Goal: Transaction & Acquisition: Book appointment/travel/reservation

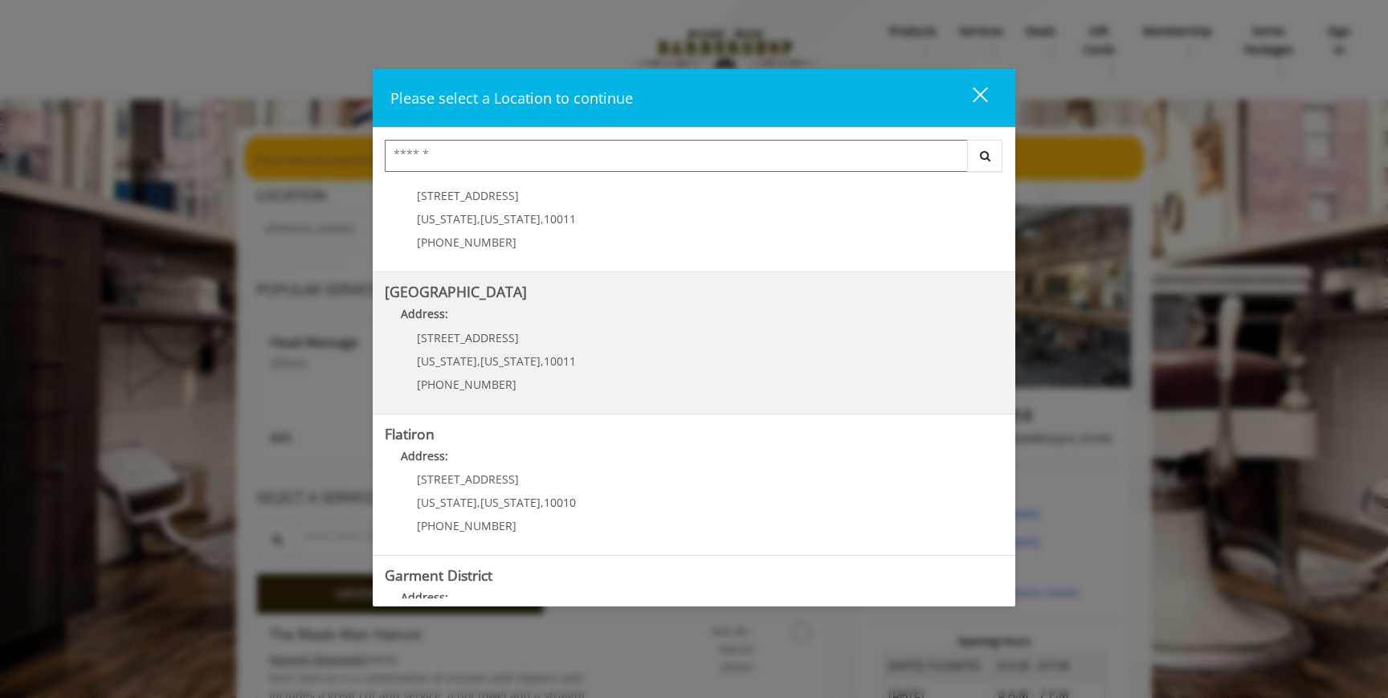
scroll to position [250, 0]
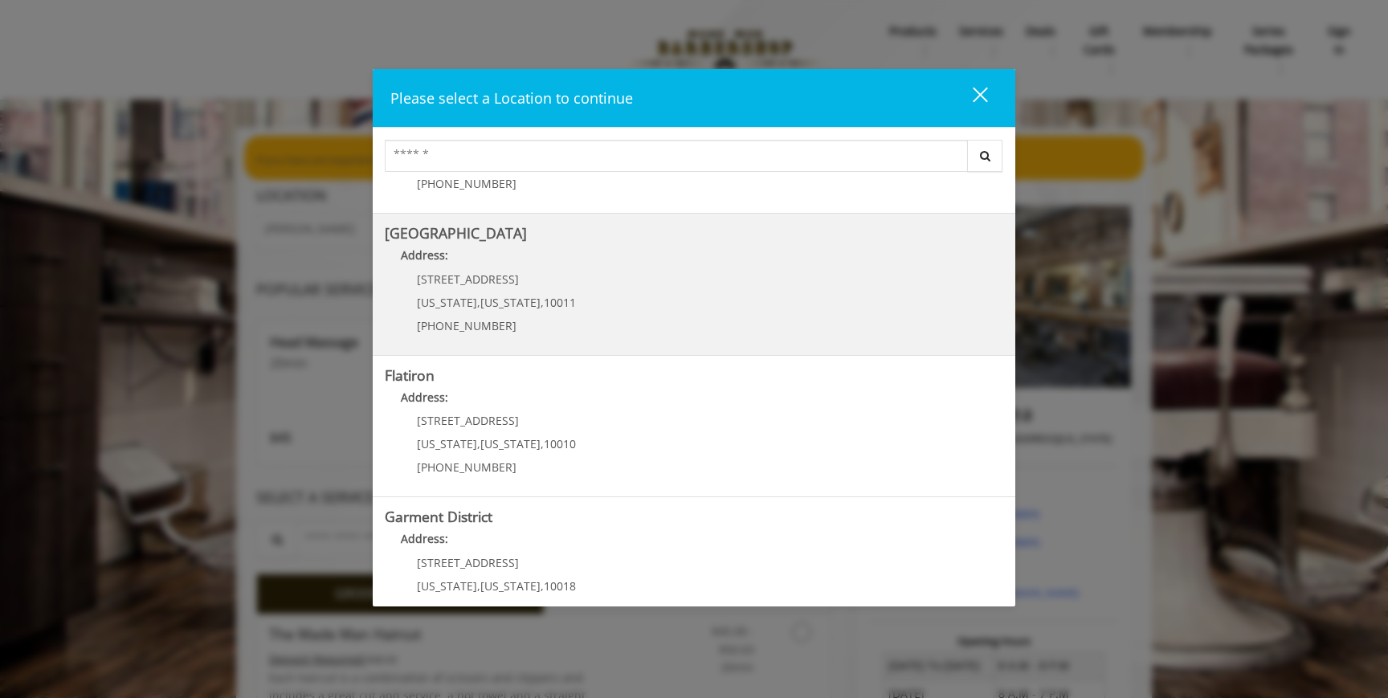
click at [636, 277] on Street "[GEOGRAPHIC_DATA] Address: [STREET_ADDRESS][US_STATE][US_STATE] (646) 850-0041" at bounding box center [694, 284] width 618 height 117
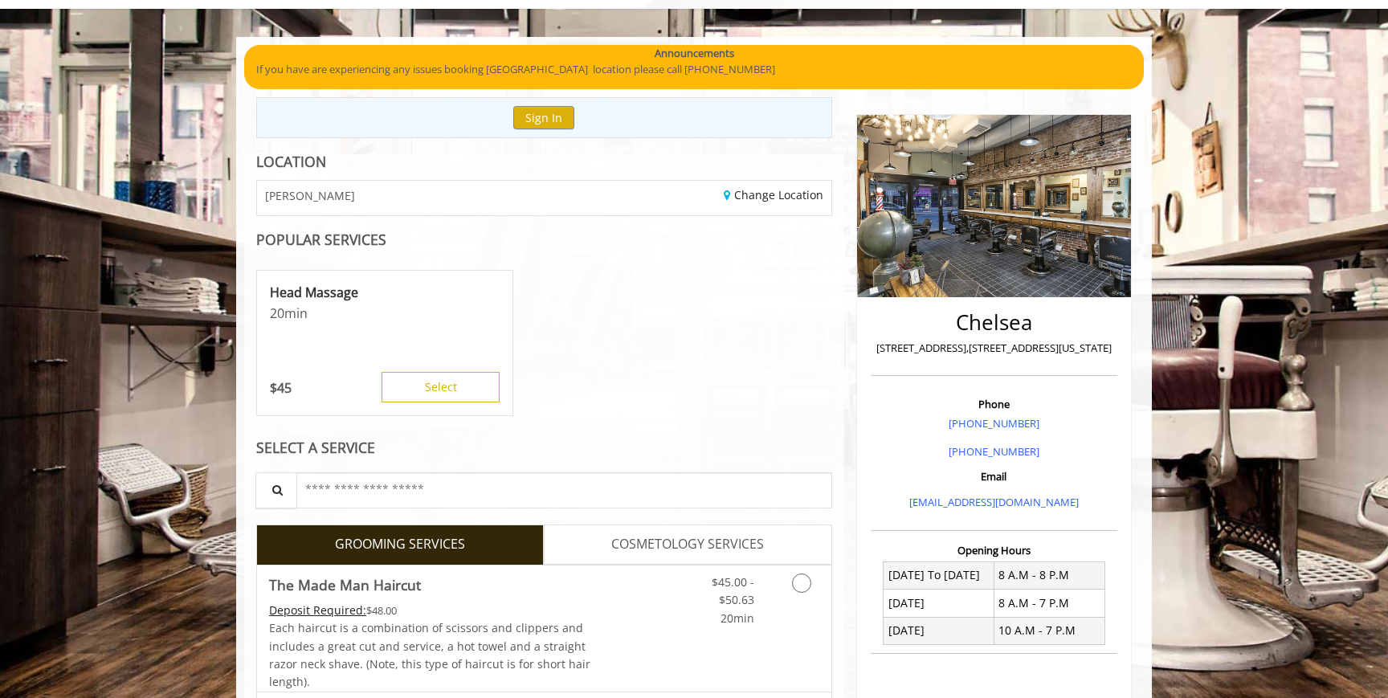
scroll to position [255, 0]
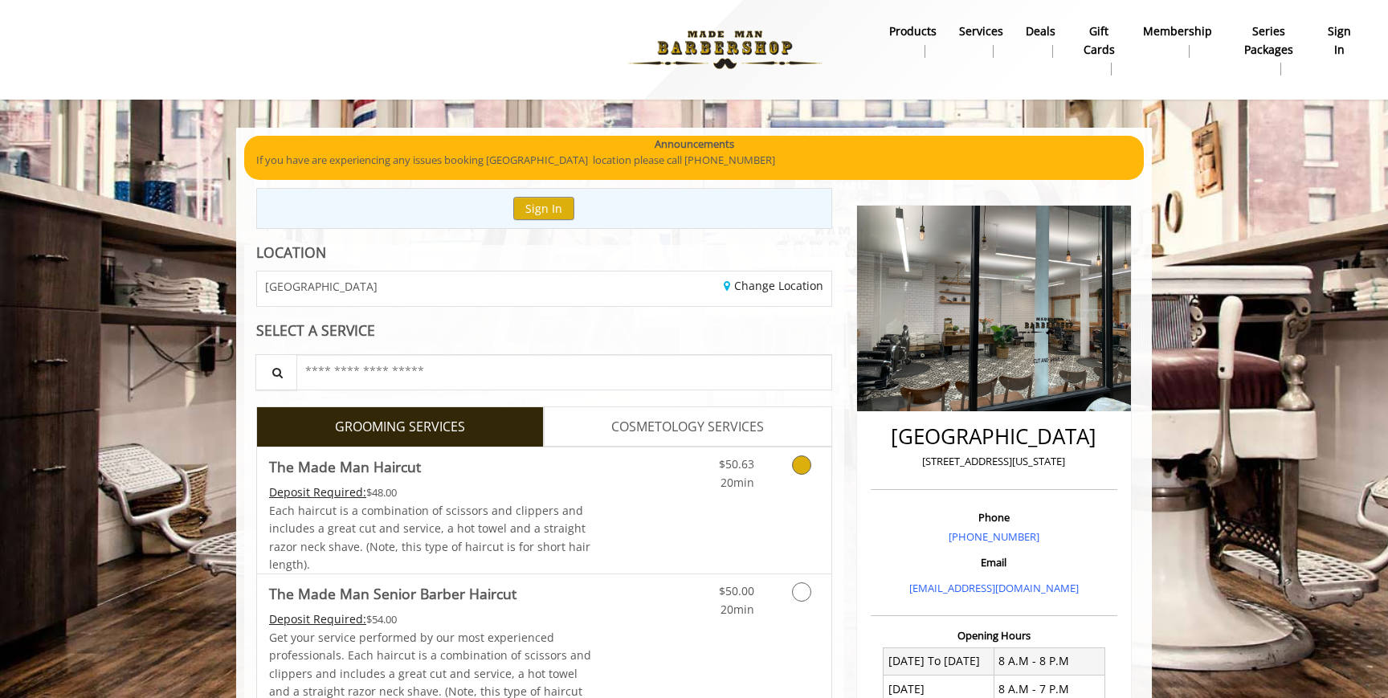
click at [675, 532] on link "Discounted Price" at bounding box center [640, 510] width 96 height 126
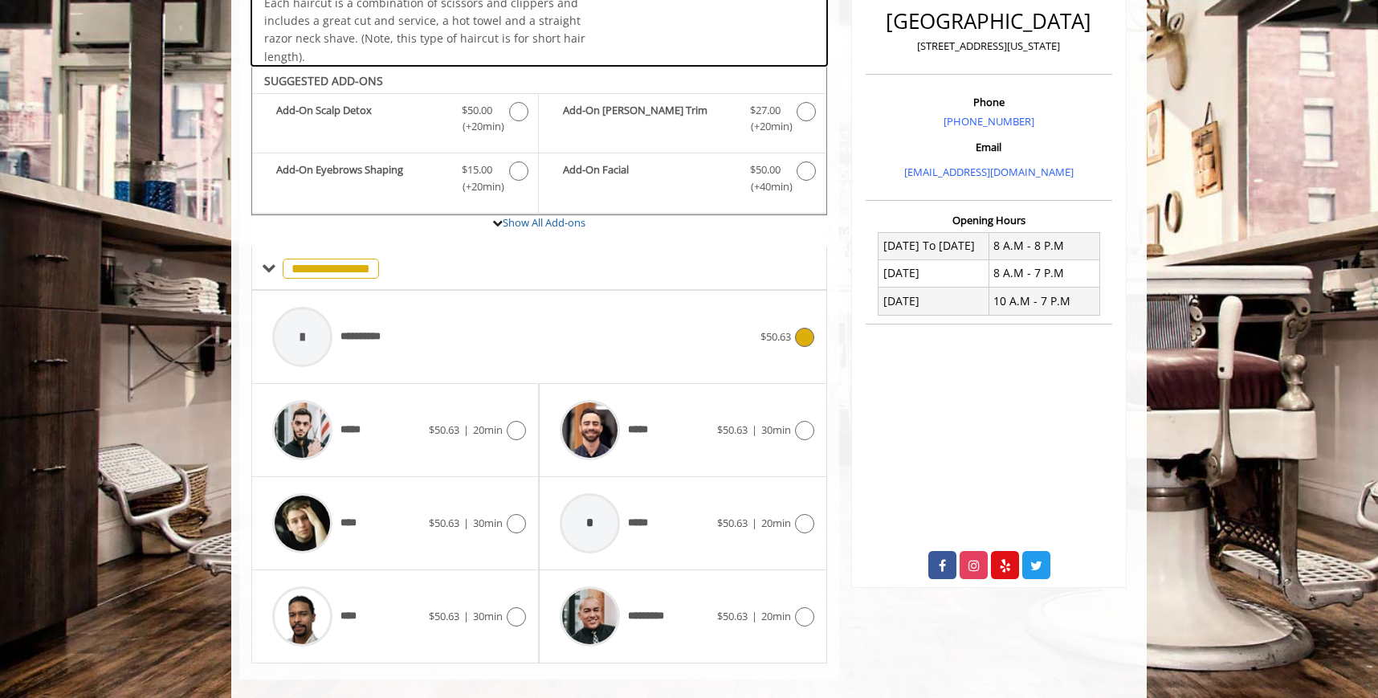
scroll to position [437, 0]
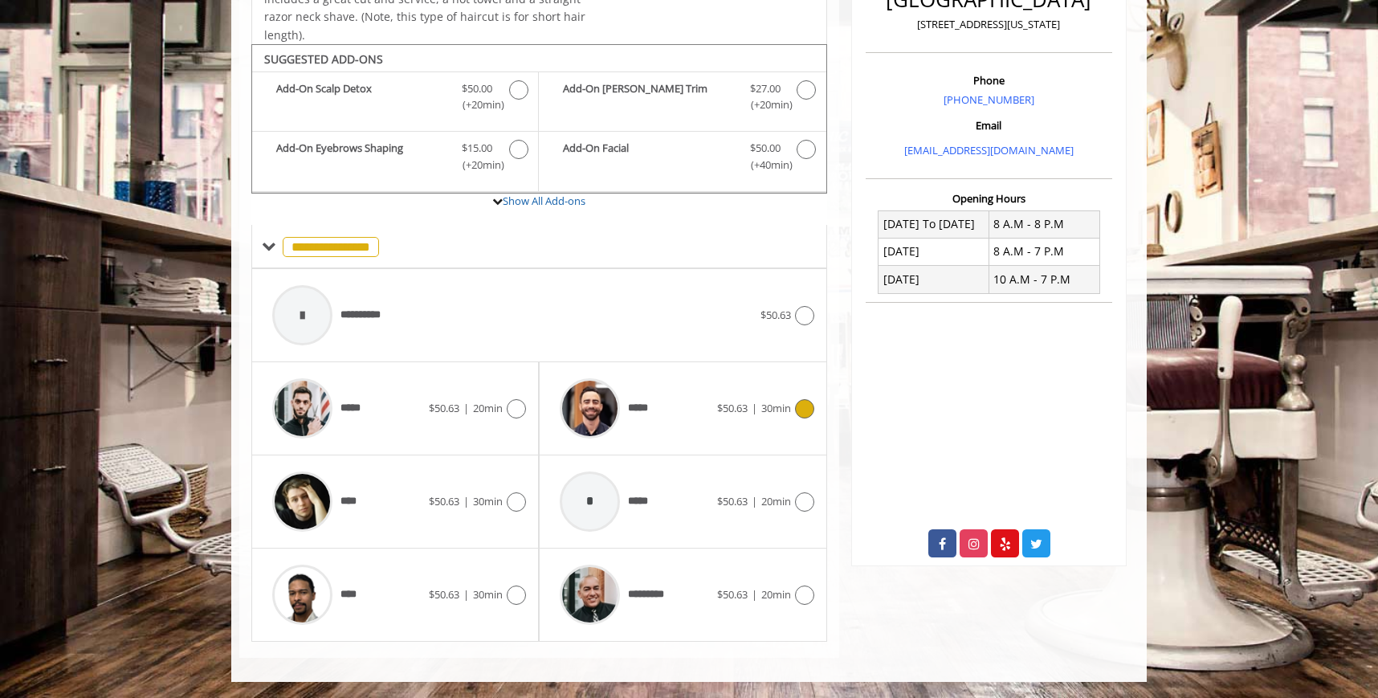
click at [679, 426] on div "*****" at bounding box center [634, 408] width 165 height 76
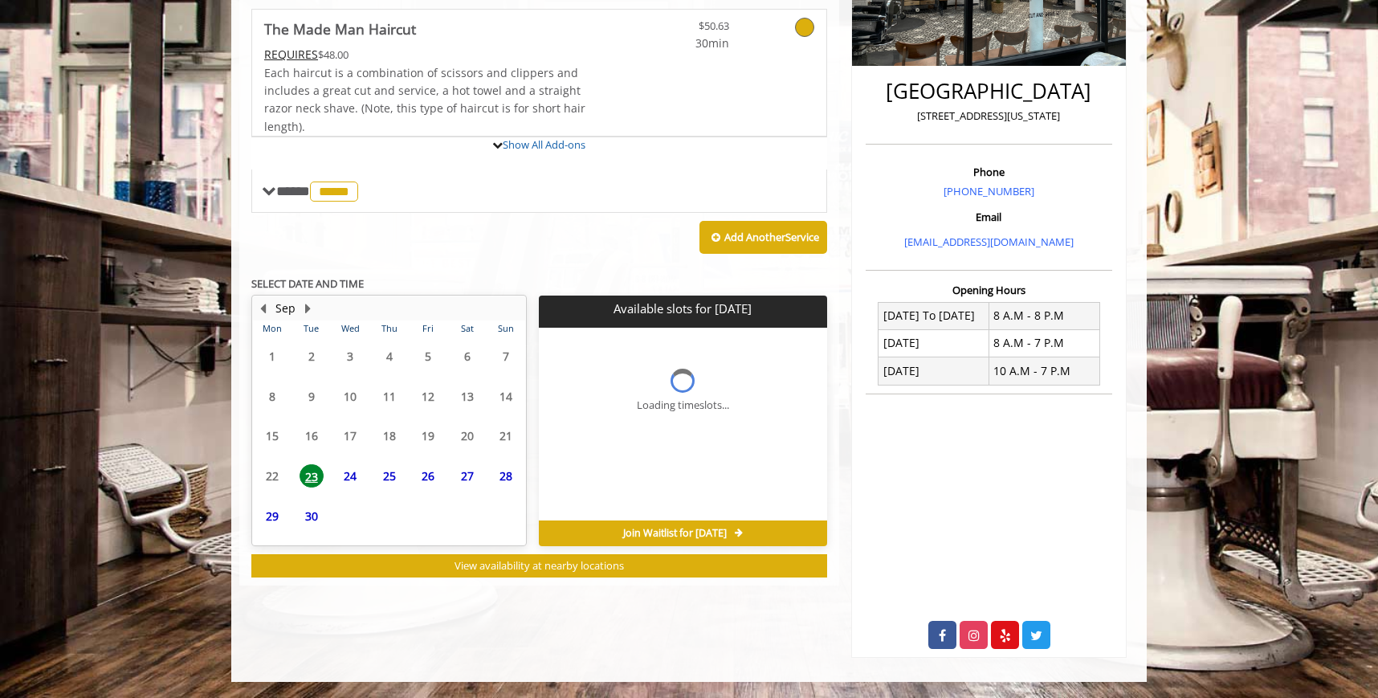
scroll to position [419, 0]
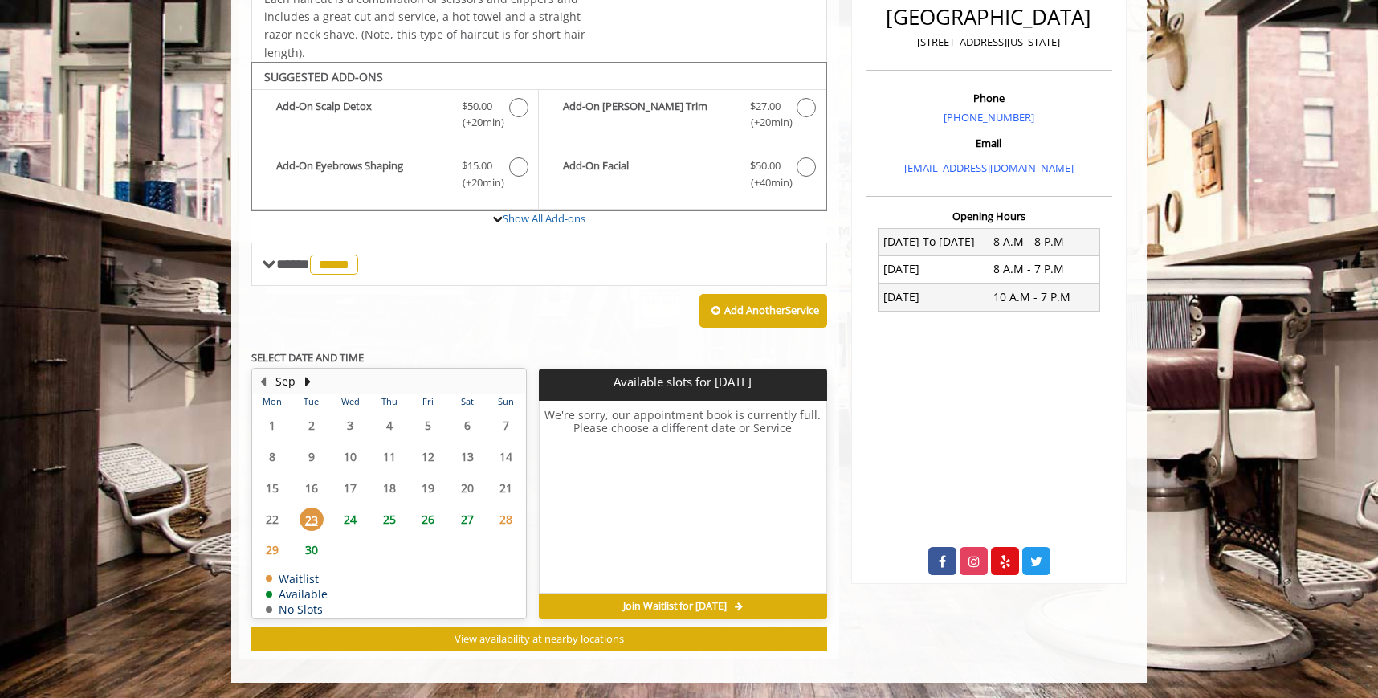
click at [387, 518] on span "25" at bounding box center [389, 519] width 24 height 23
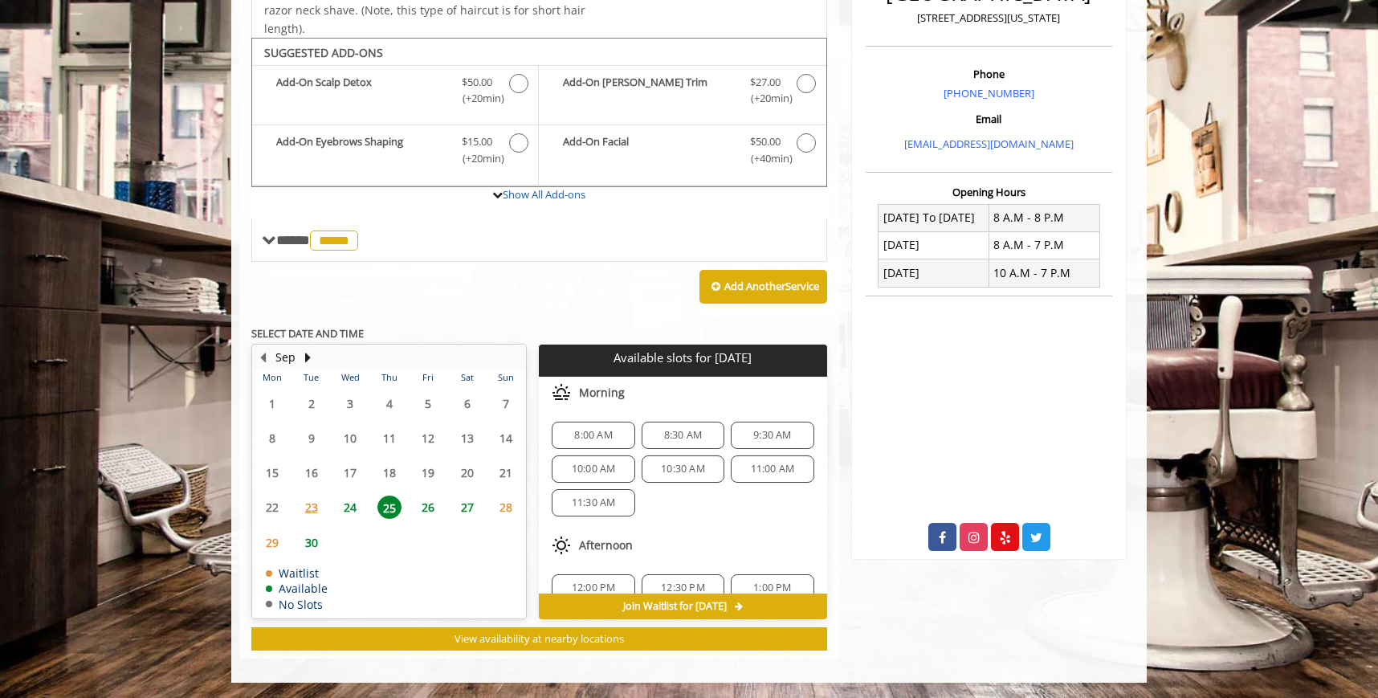
click at [618, 435] on span "8:00 AM" at bounding box center [593, 435] width 68 height 13
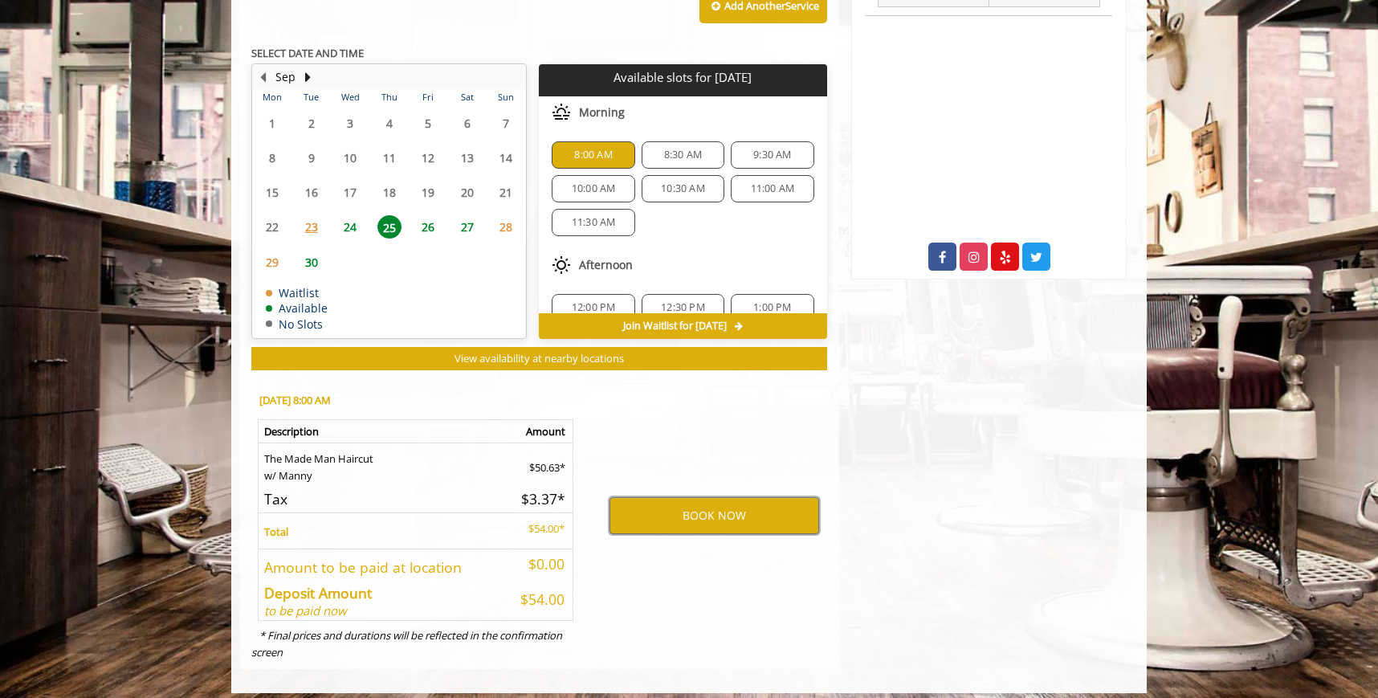
scroll to position [733, 0]
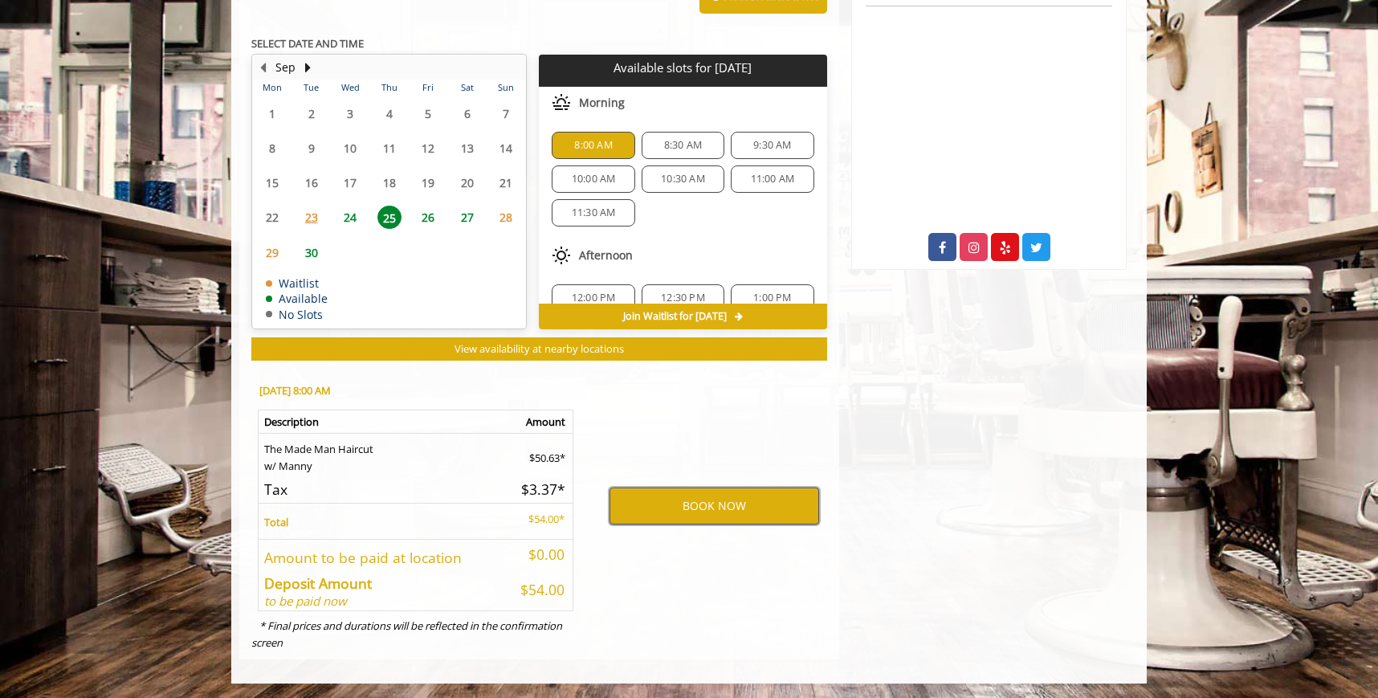
click at [652, 498] on button "BOOK NOW" at bounding box center [714, 505] width 210 height 37
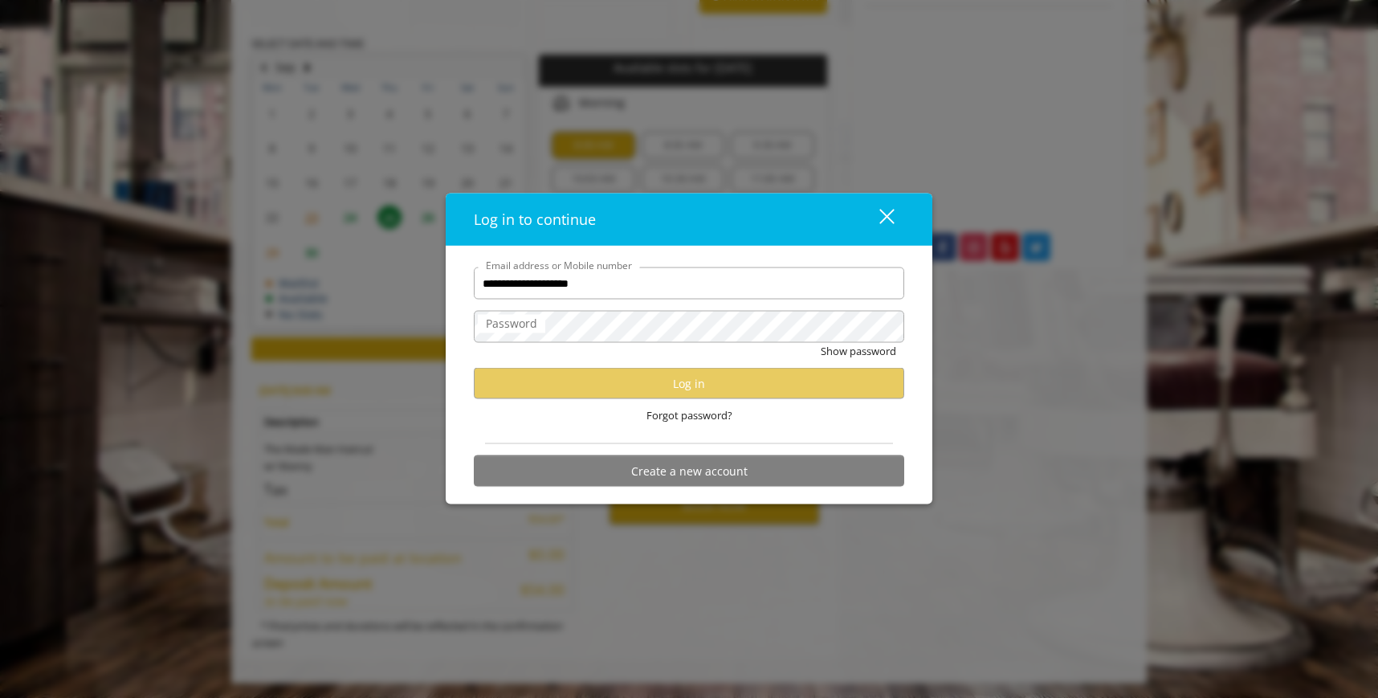
type input "**********"
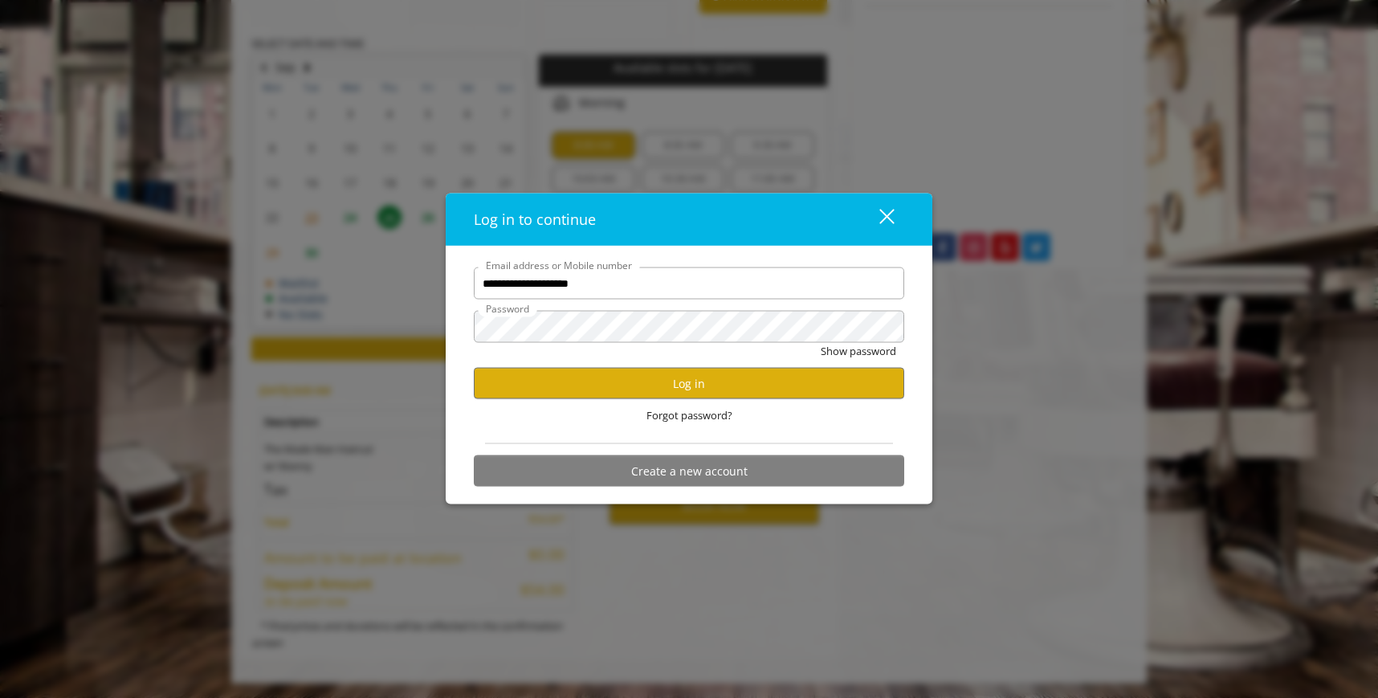
click at [728, 353] on div "Show password" at bounding box center [689, 355] width 430 height 25
click at [821, 343] on button "Show password" at bounding box center [858, 351] width 75 height 17
click at [683, 391] on button "Log in" at bounding box center [689, 383] width 430 height 31
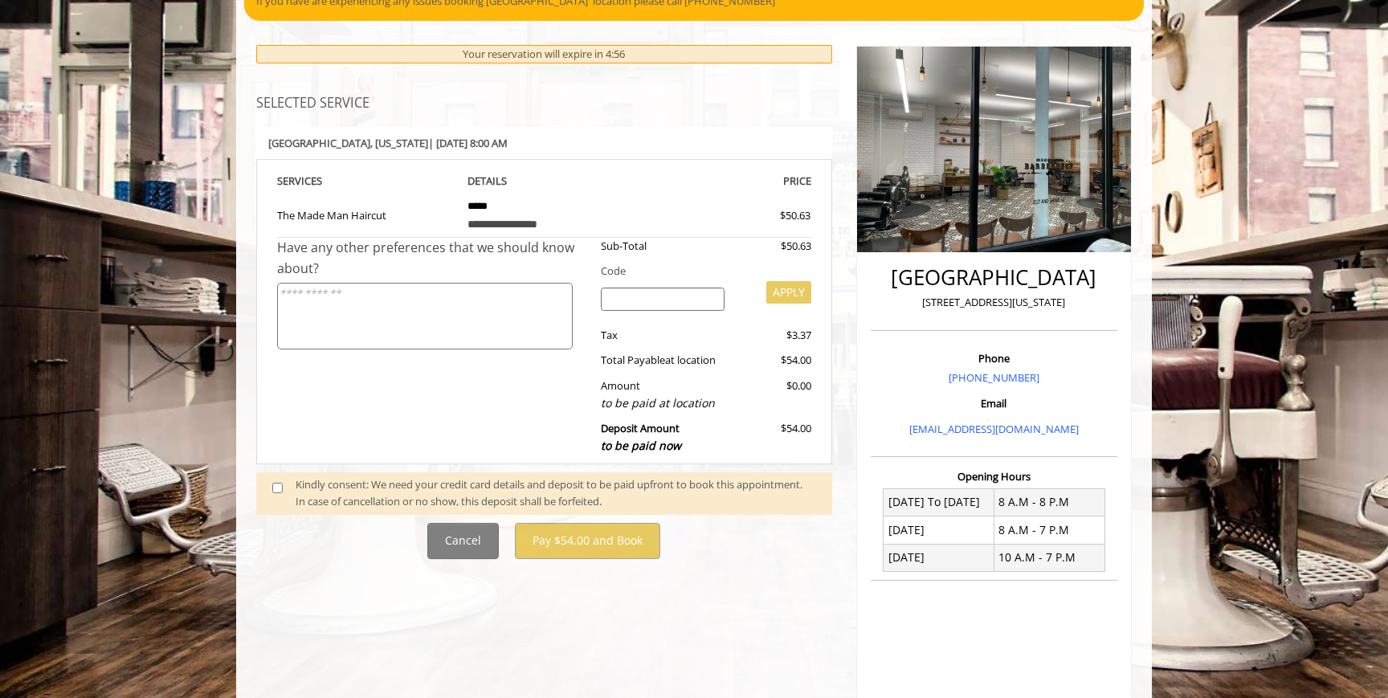
scroll to position [161, 0]
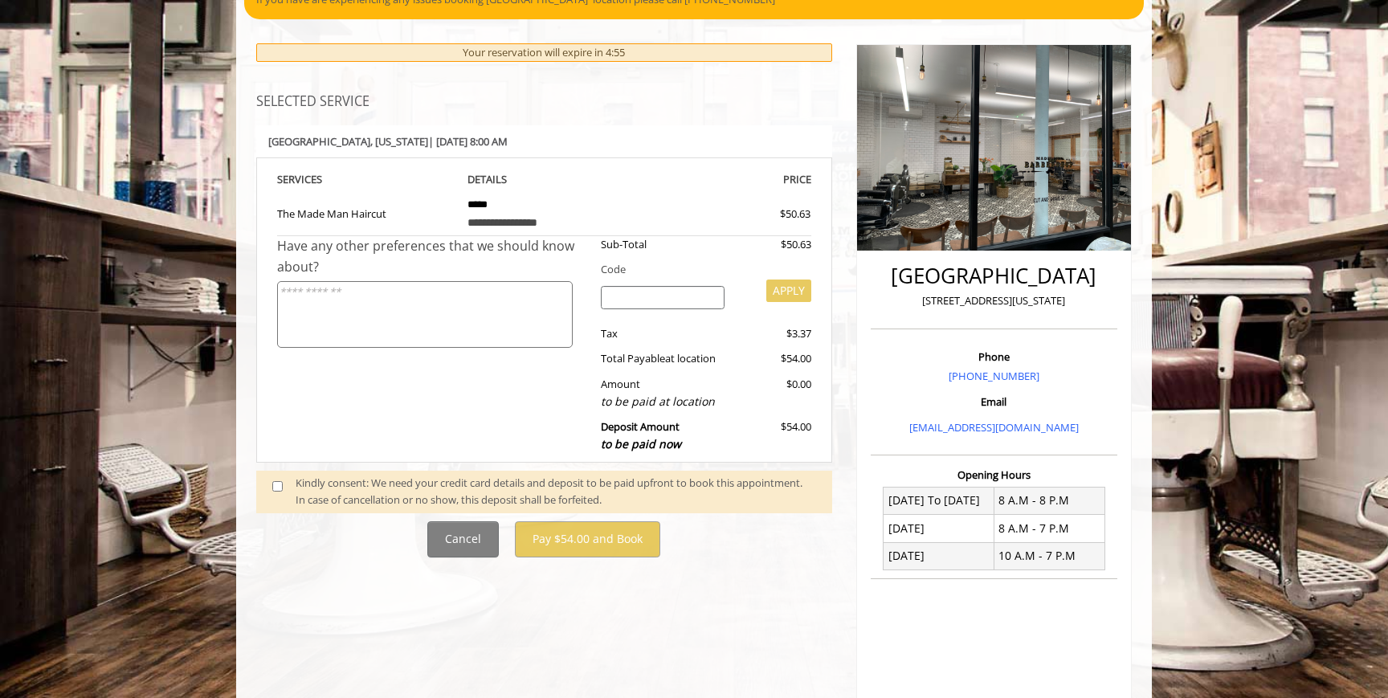
click at [271, 483] on span at bounding box center [283, 492] width 47 height 34
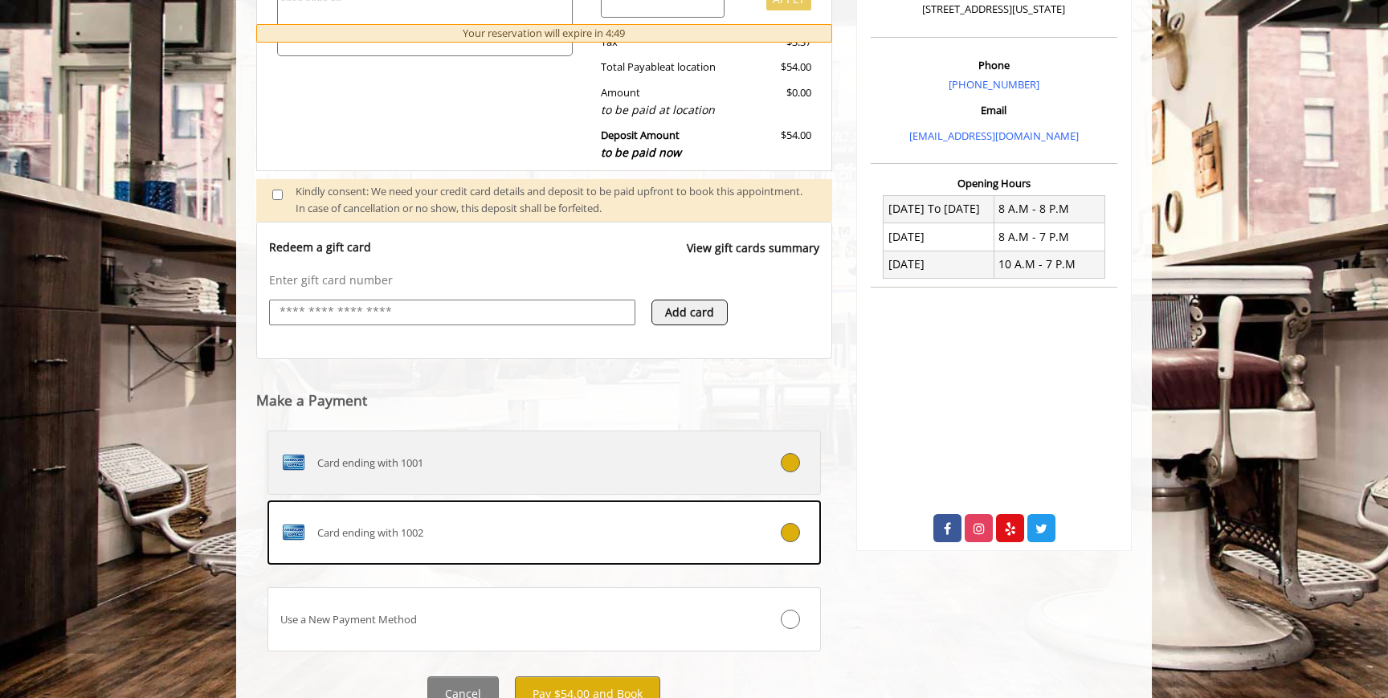
click at [486, 488] on label "Card ending with 1001" at bounding box center [543, 462] width 553 height 64
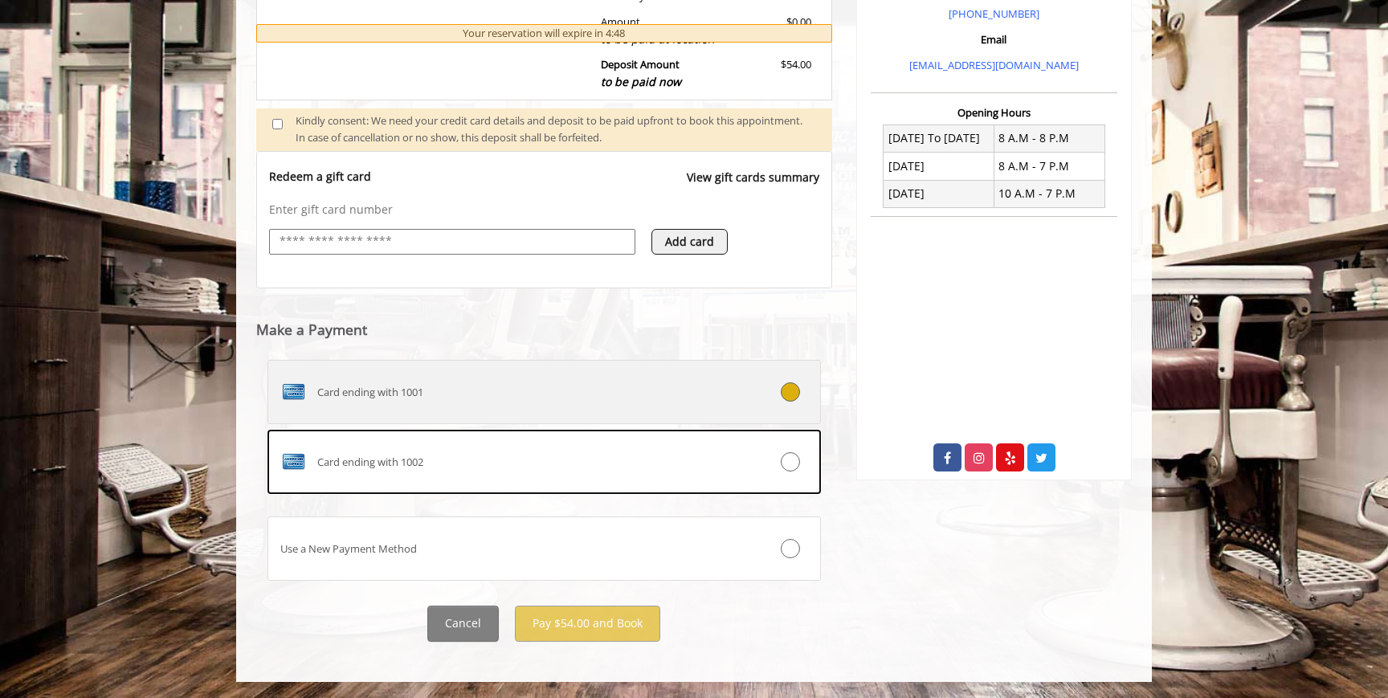
click at [705, 375] on label "Card ending with 1001" at bounding box center [543, 392] width 553 height 64
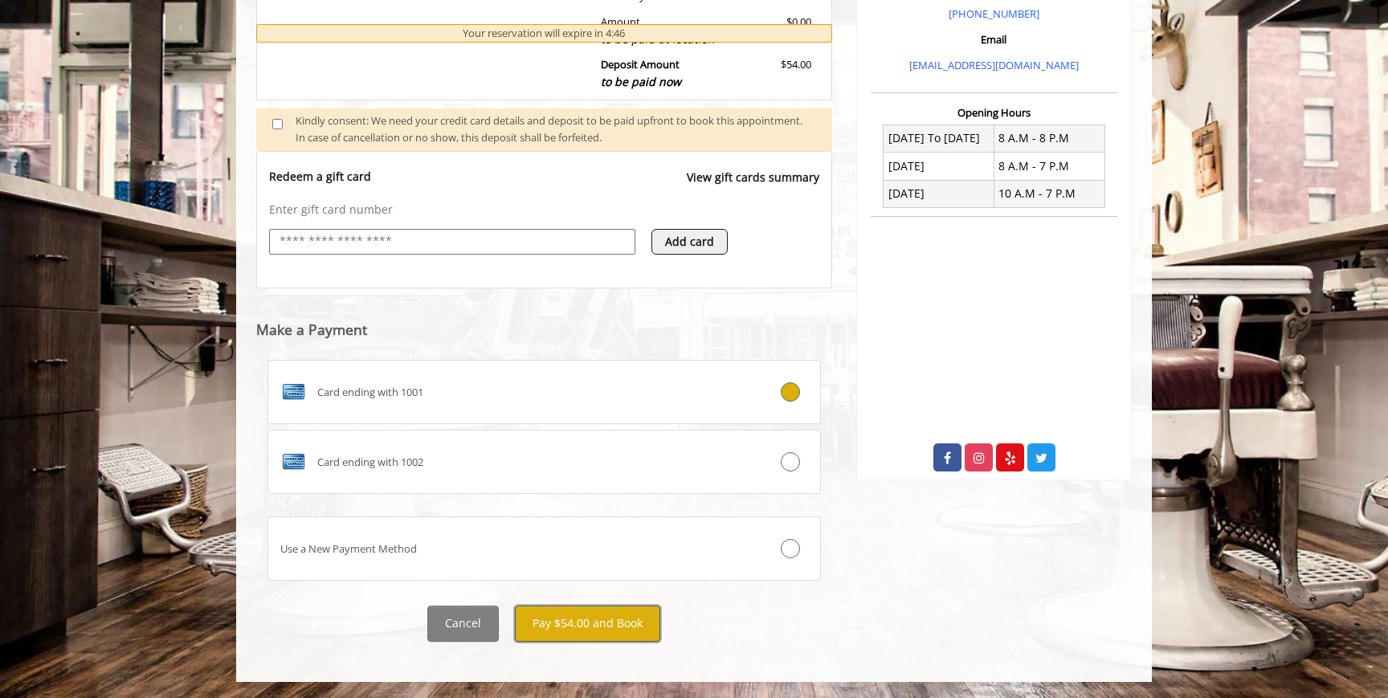
click at [606, 628] on button "Pay $54.00 and Book" at bounding box center [587, 623] width 145 height 36
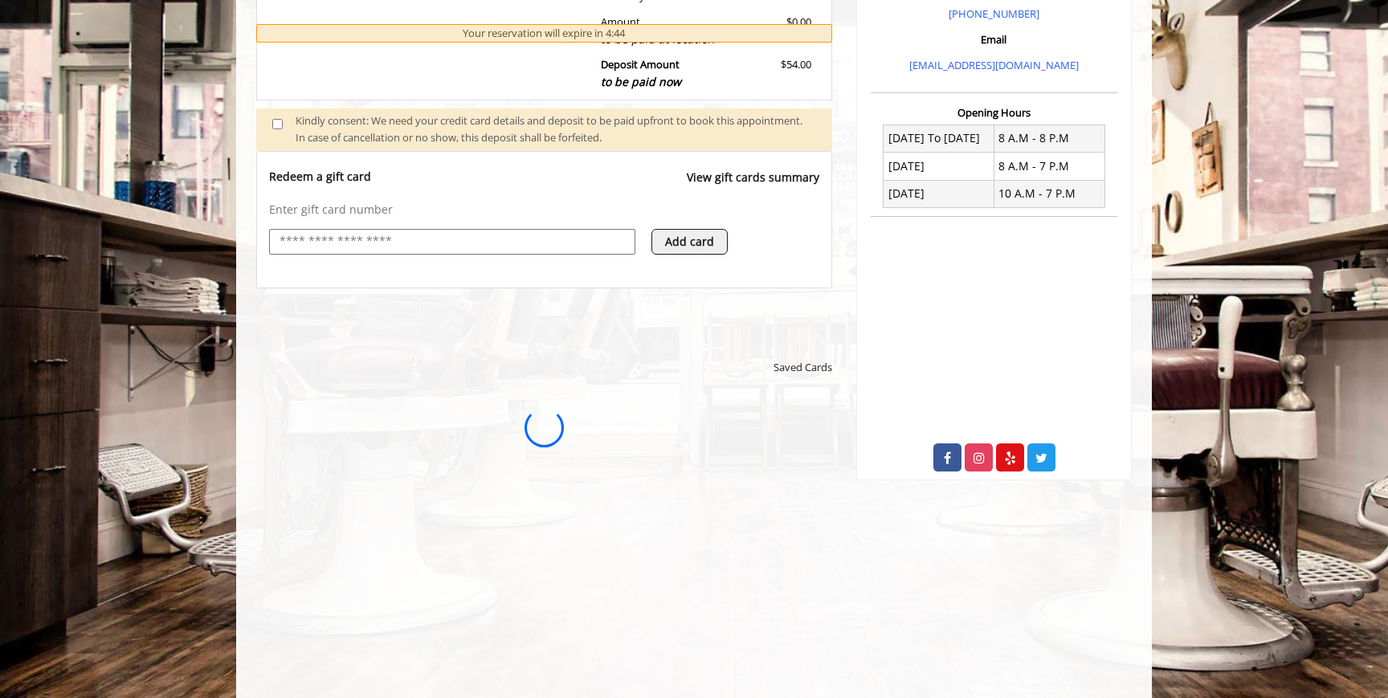
scroll to position [0, 0]
